Goal: Task Accomplishment & Management: Manage account settings

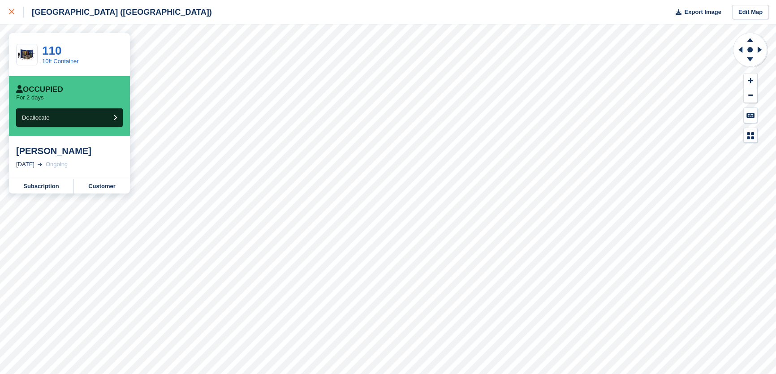
click at [19, 13] on div at bounding box center [16, 12] width 15 height 11
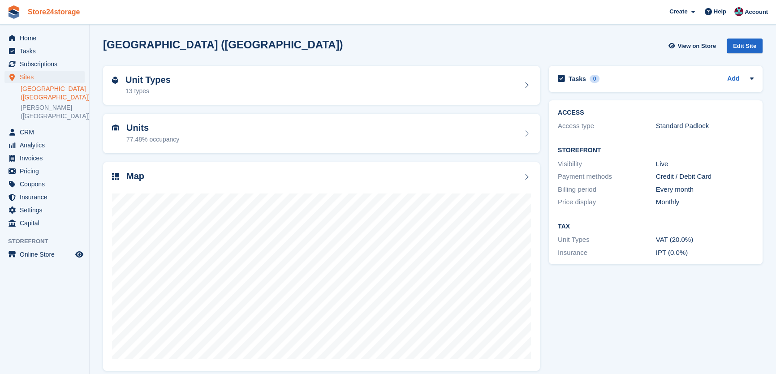
click at [61, 9] on link "Store24storage" at bounding box center [54, 11] width 60 height 15
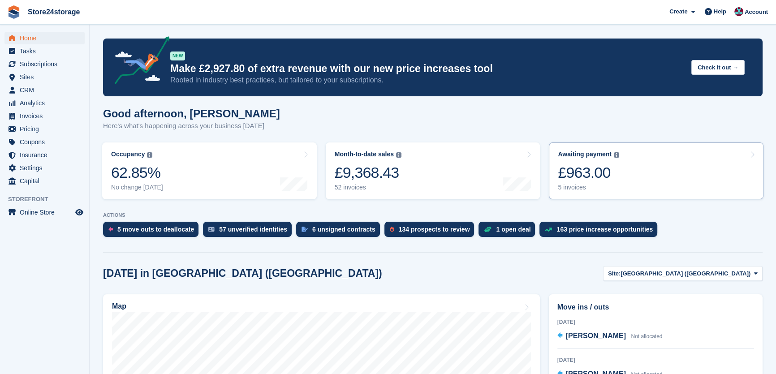
click at [591, 177] on div "£963.00" at bounding box center [588, 172] width 61 height 18
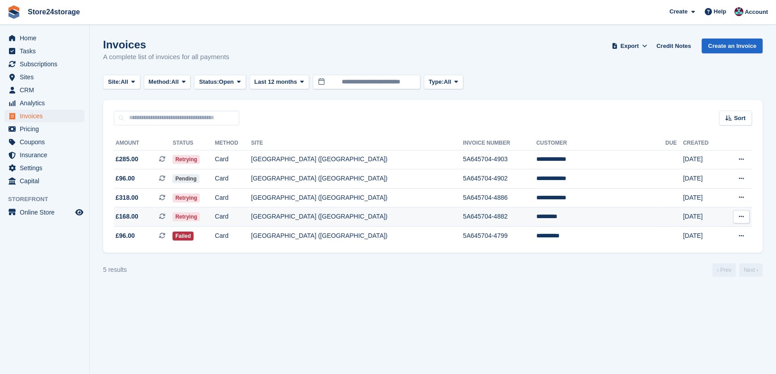
click at [742, 217] on icon at bounding box center [741, 217] width 5 height 6
click at [700, 246] on p "View on Stripe" at bounding box center [706, 247] width 78 height 14
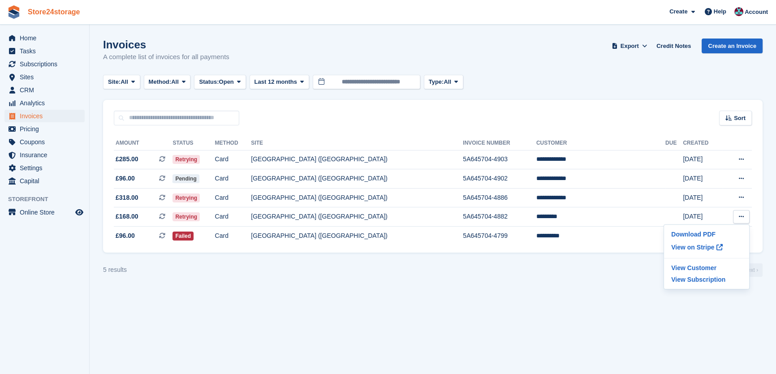
click at [51, 15] on link "Store24storage" at bounding box center [54, 11] width 60 height 15
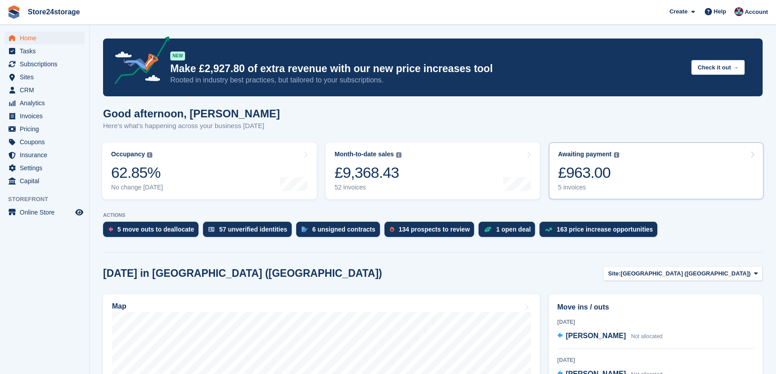
click at [616, 174] on div "£963.00" at bounding box center [588, 172] width 61 height 18
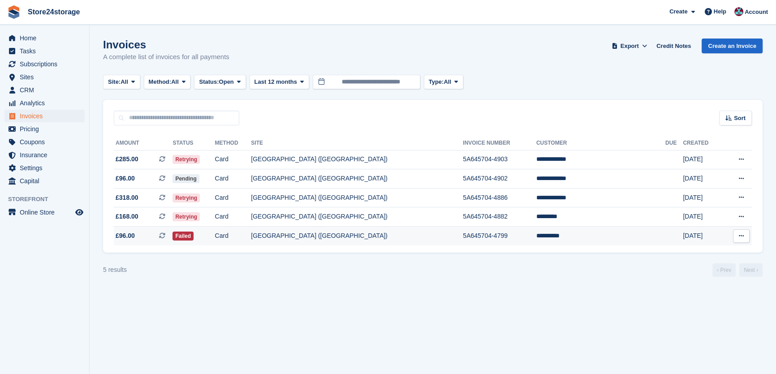
click at [571, 236] on td "**********" at bounding box center [600, 236] width 129 height 19
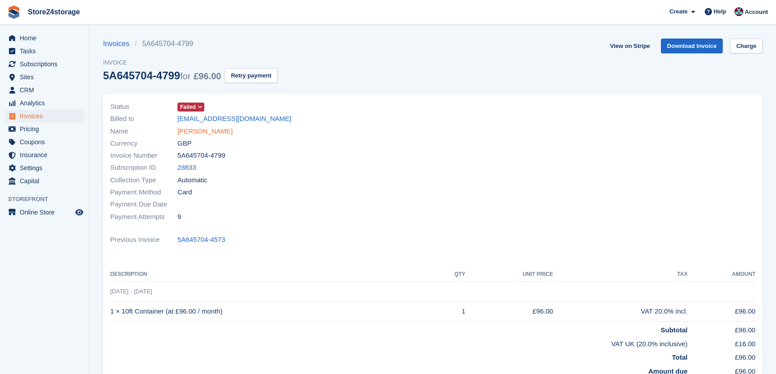
click at [197, 134] on link "[PERSON_NAME]" at bounding box center [204, 131] width 55 height 10
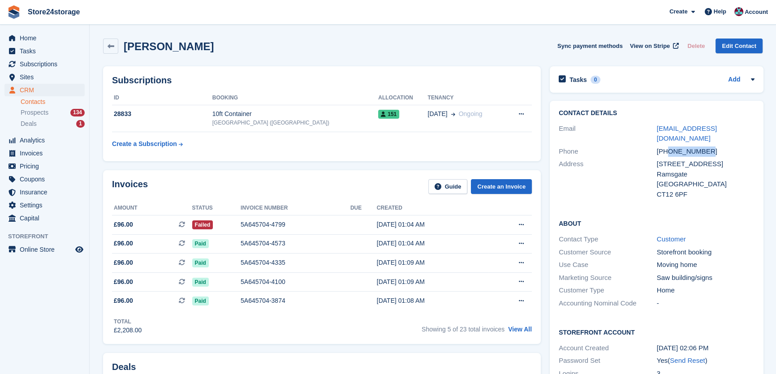
drag, startPoint x: 705, startPoint y: 140, endPoint x: 669, endPoint y: 137, distance: 36.8
click at [669, 146] on div "+447510510108" at bounding box center [706, 151] width 98 height 10
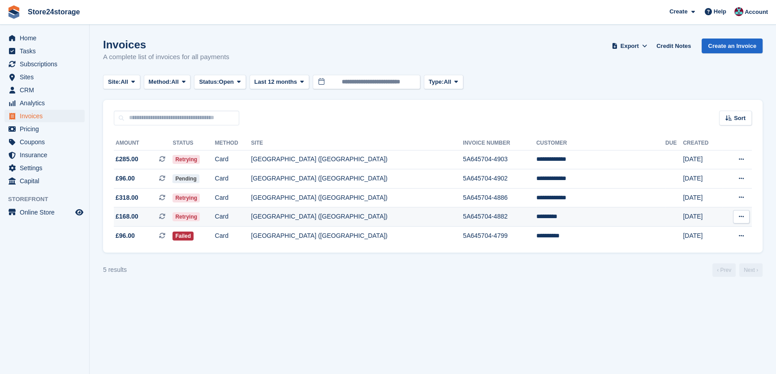
click at [573, 213] on td "*********" at bounding box center [600, 216] width 129 height 19
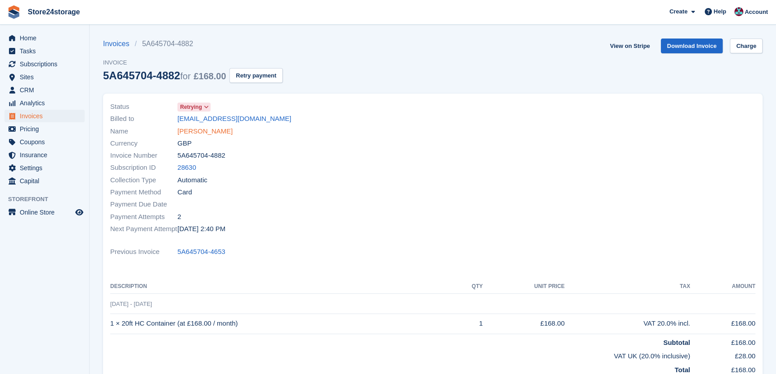
click at [196, 136] on link "Joe Maxim" at bounding box center [204, 131] width 55 height 10
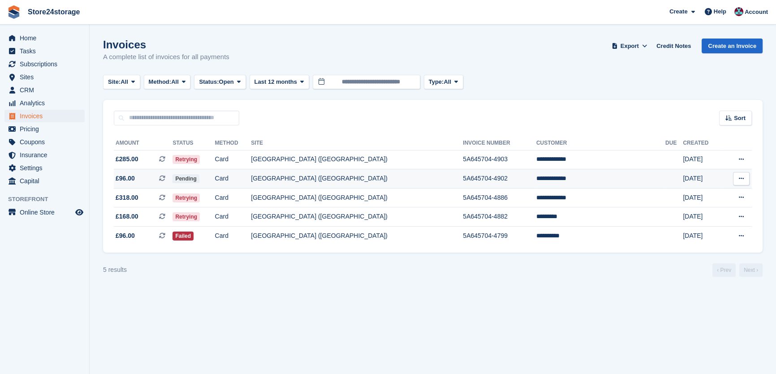
click at [737, 179] on button at bounding box center [741, 178] width 17 height 13
click at [706, 206] on p "View on Stripe" at bounding box center [706, 209] width 78 height 14
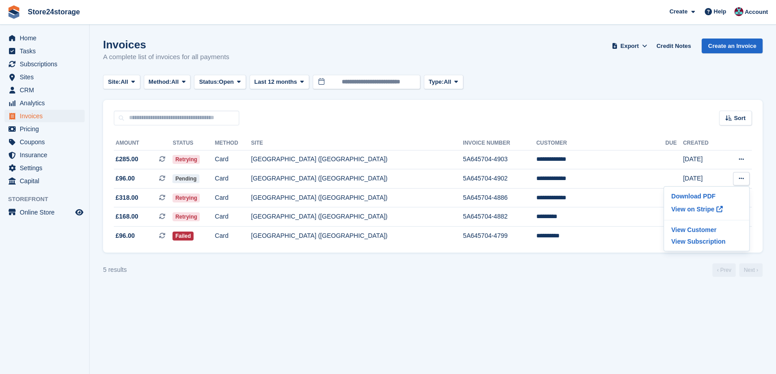
click at [569, 278] on section "Invoices A complete list of invoices for all payments Export Export Invoices Ex…" at bounding box center [433, 187] width 686 height 374
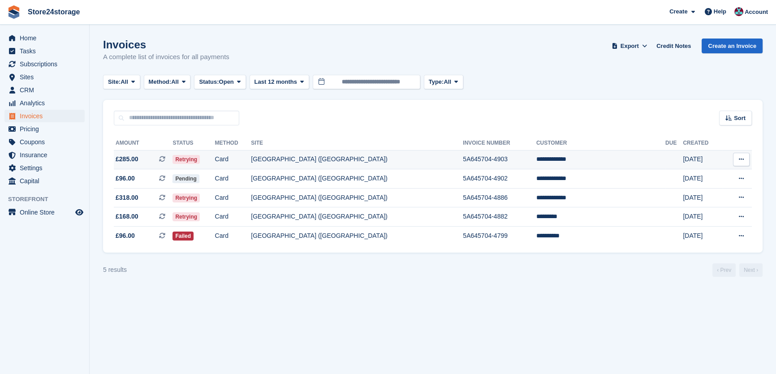
click at [738, 159] on button at bounding box center [741, 159] width 17 height 13
click at [701, 195] on p "View on Stripe" at bounding box center [706, 190] width 78 height 14
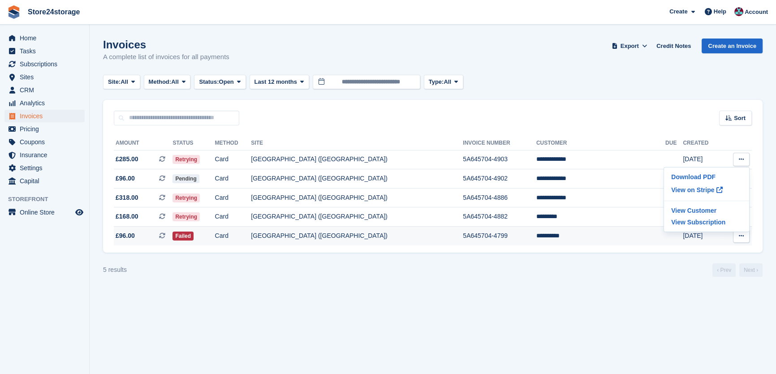
click at [618, 232] on td "**********" at bounding box center [600, 236] width 129 height 19
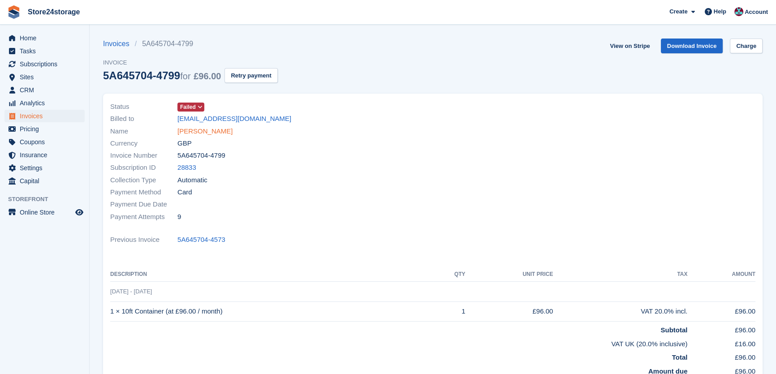
click at [197, 131] on link "[PERSON_NAME]" at bounding box center [204, 131] width 55 height 10
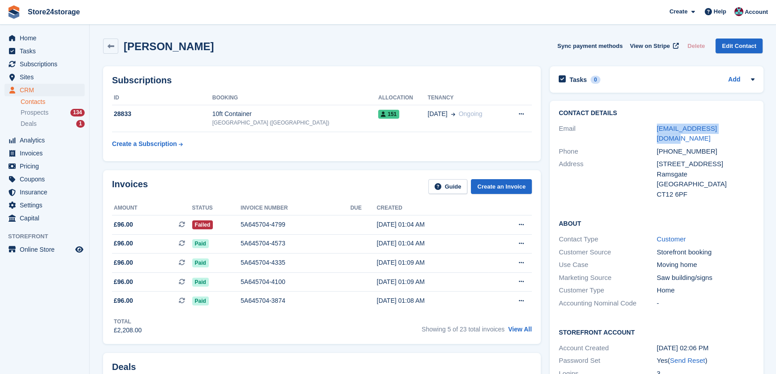
drag, startPoint x: 732, startPoint y: 129, endPoint x: 651, endPoint y: 132, distance: 80.7
click at [651, 132] on div "Email katesxc81@hotmail.com" at bounding box center [656, 133] width 196 height 23
click at [523, 113] on button at bounding box center [521, 113] width 17 height 13
click at [475, 109] on div "20 Nov Ongoing" at bounding box center [465, 113] width 77 height 9
click at [523, 114] on button at bounding box center [521, 113] width 17 height 13
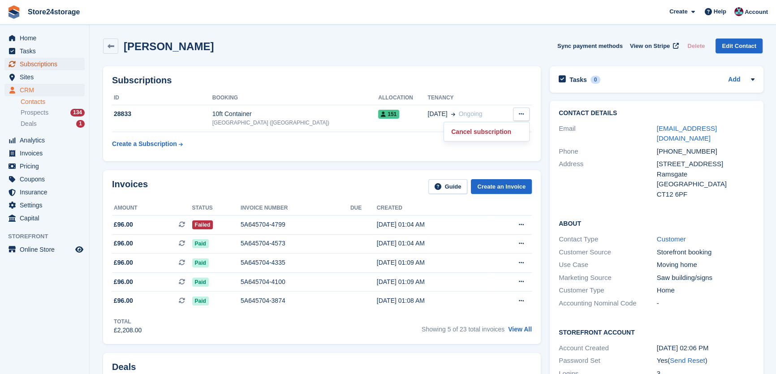
click at [31, 64] on span "Subscriptions" at bounding box center [47, 64] width 54 height 13
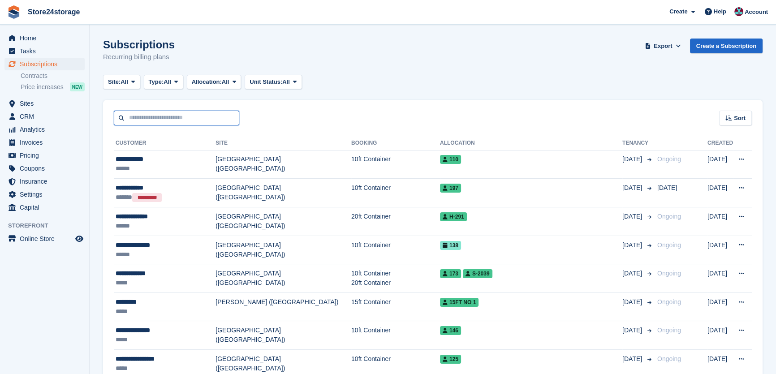
click at [149, 112] on input "text" at bounding box center [176, 118] width 125 height 15
type input "****"
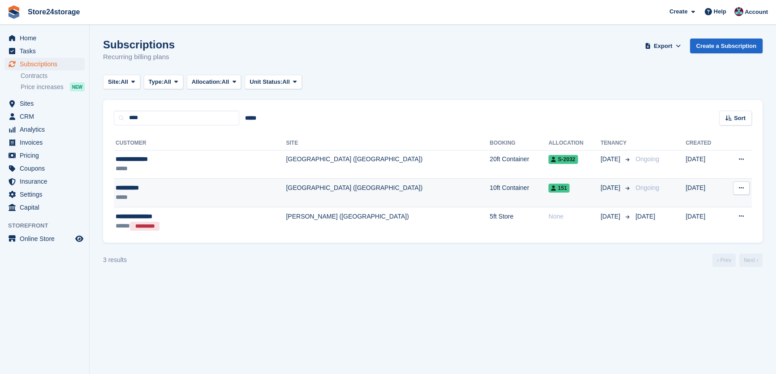
click at [146, 189] on div "**********" at bounding box center [173, 187] width 114 height 9
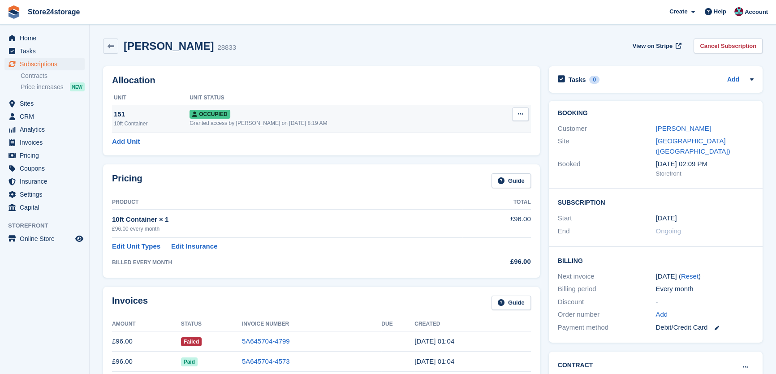
click at [521, 116] on icon at bounding box center [520, 114] width 5 height 6
click at [485, 134] on p "Overlock" at bounding box center [486, 132] width 78 height 12
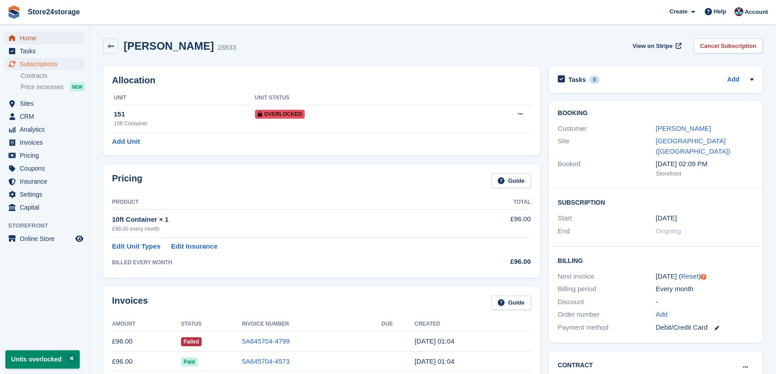
click at [26, 39] on span "Home" at bounding box center [47, 38] width 54 height 13
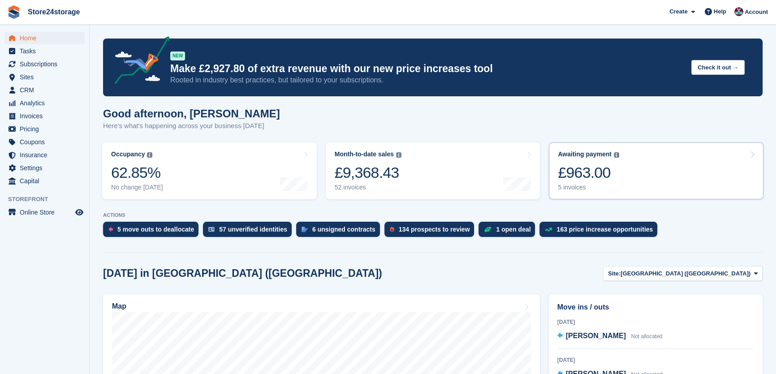
click at [595, 186] on div "5 invoices" at bounding box center [588, 188] width 61 height 8
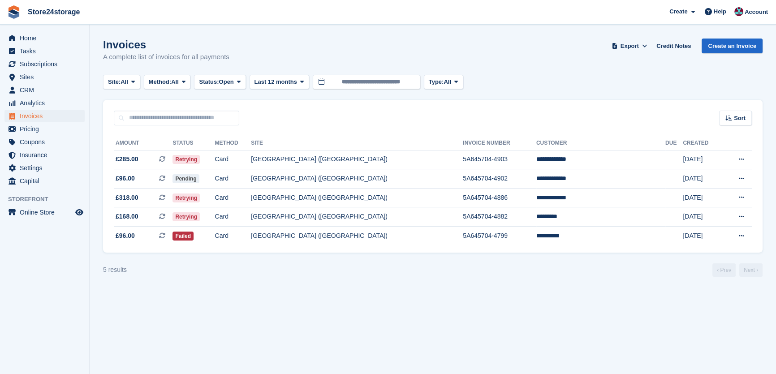
click at [540, 275] on div "5 results ‹ Prev Next ›" at bounding box center [432, 269] width 659 height 13
click at [576, 201] on td "**********" at bounding box center [600, 197] width 129 height 19
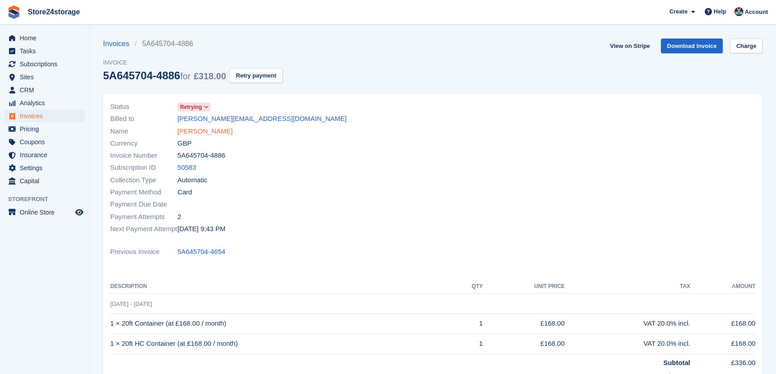
click at [185, 129] on link "[PERSON_NAME]" at bounding box center [204, 131] width 55 height 10
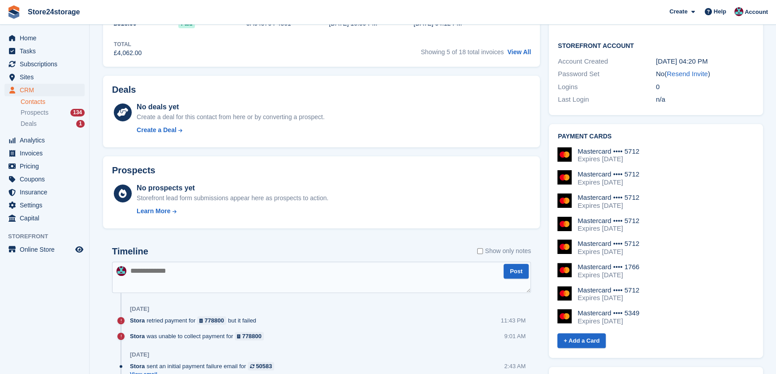
scroll to position [380, 0]
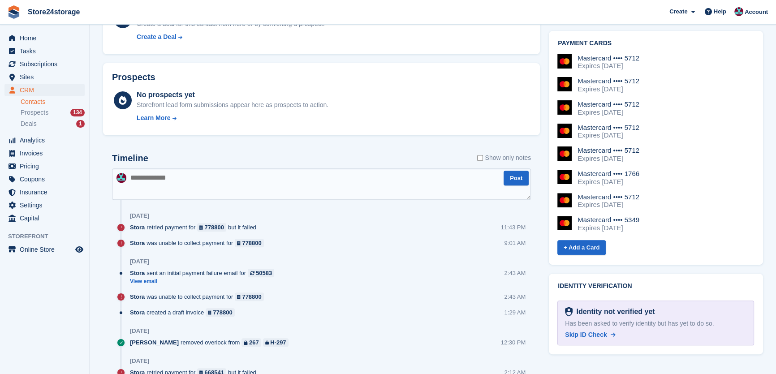
click at [425, 180] on textarea at bounding box center [321, 183] width 419 height 31
type textarea "**********"
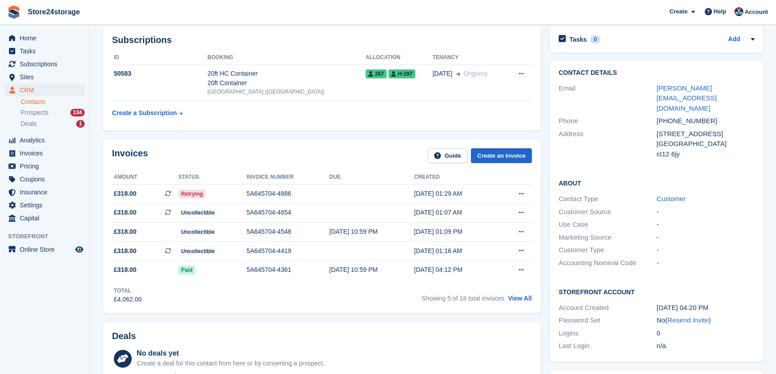
scroll to position [0, 0]
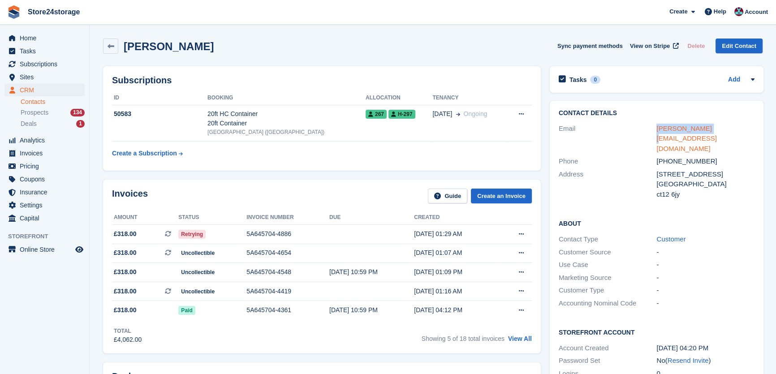
drag, startPoint x: 704, startPoint y: 131, endPoint x: 657, endPoint y: 132, distance: 47.0
click at [657, 132] on div "[PERSON_NAME][EMAIL_ADDRESS][DOMAIN_NAME]" at bounding box center [705, 139] width 98 height 30
copy link "[PERSON_NAME][EMAIL_ADDRESS][DOMAIN_NAME]"
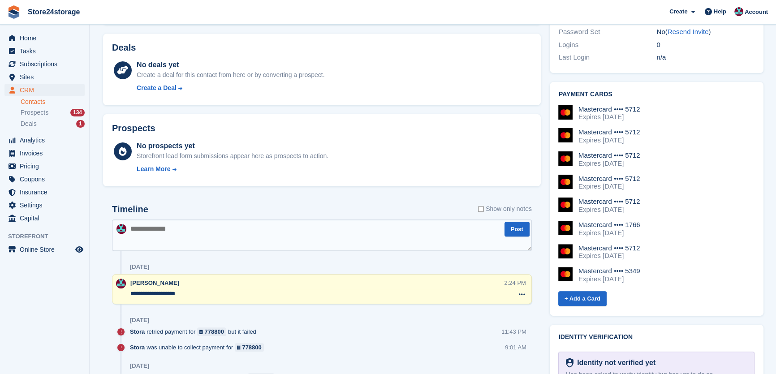
scroll to position [366, 0]
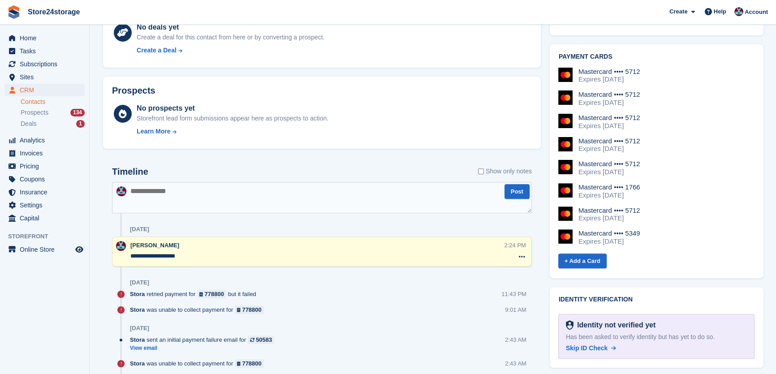
click at [183, 202] on textarea at bounding box center [322, 197] width 420 height 31
type textarea "**********"
